Goal: Task Accomplishment & Management: Complete application form

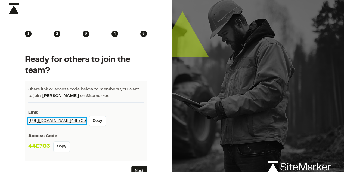
click at [85, 120] on link "[URL][DOMAIN_NAME] 44E7C3" at bounding box center [57, 121] width 58 height 6
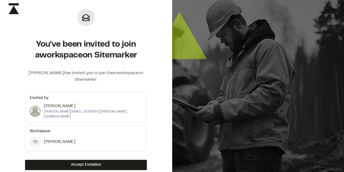
click at [76, 106] on p "[PERSON_NAME]" at bounding box center [93, 106] width 99 height 6
click at [36, 106] on img at bounding box center [35, 111] width 11 height 11
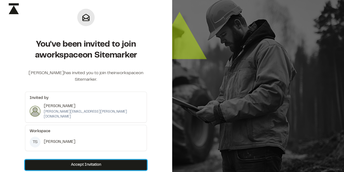
click at [95, 160] on button "Accept Invitation" at bounding box center [86, 165] width 122 height 10
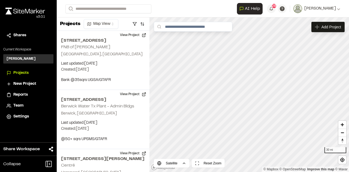
click at [23, 58] on h3 "[PERSON_NAME]" at bounding box center [21, 58] width 29 height 5
